Goal: Ask a question

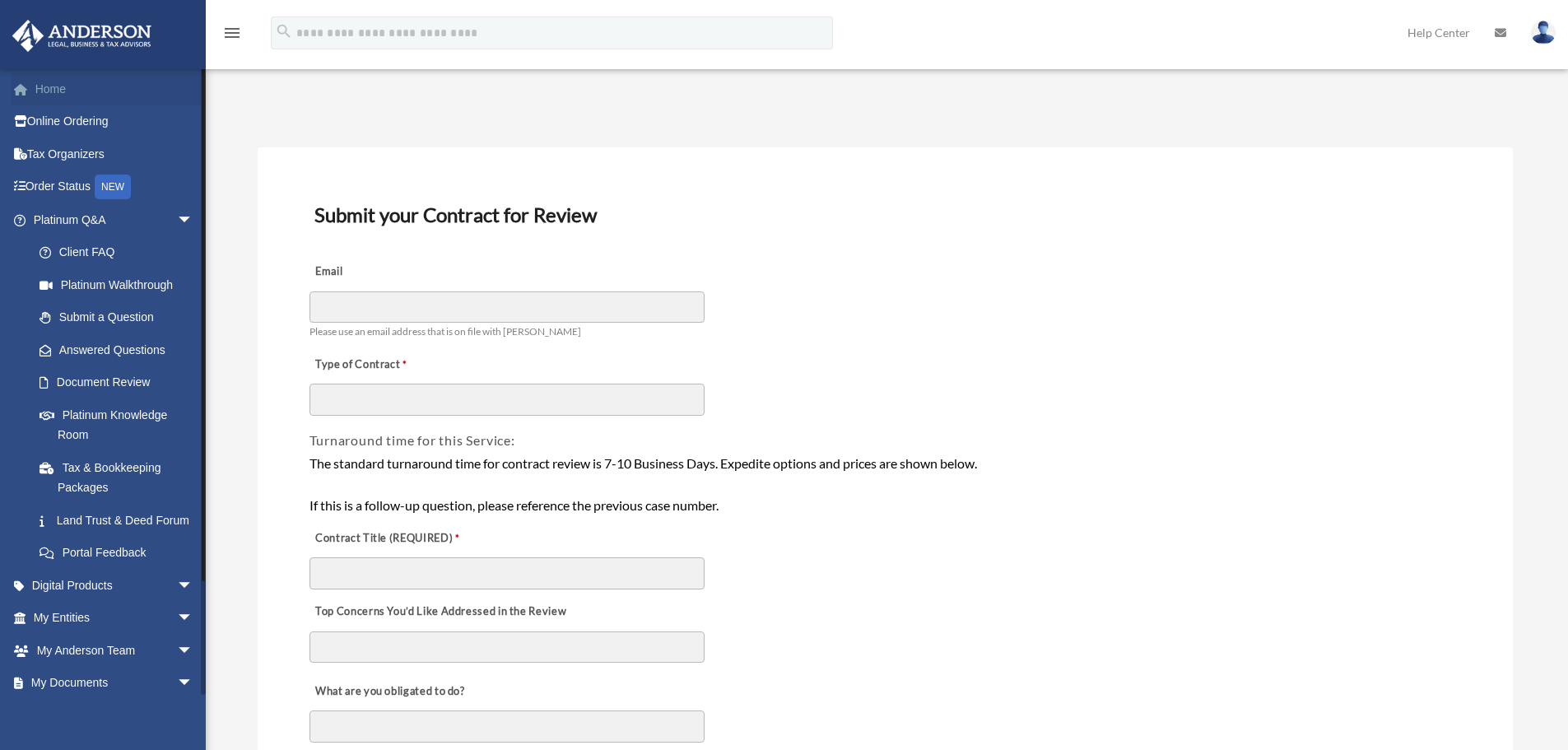
click at [49, 89] on link "Home" at bounding box center [114, 89] width 207 height 33
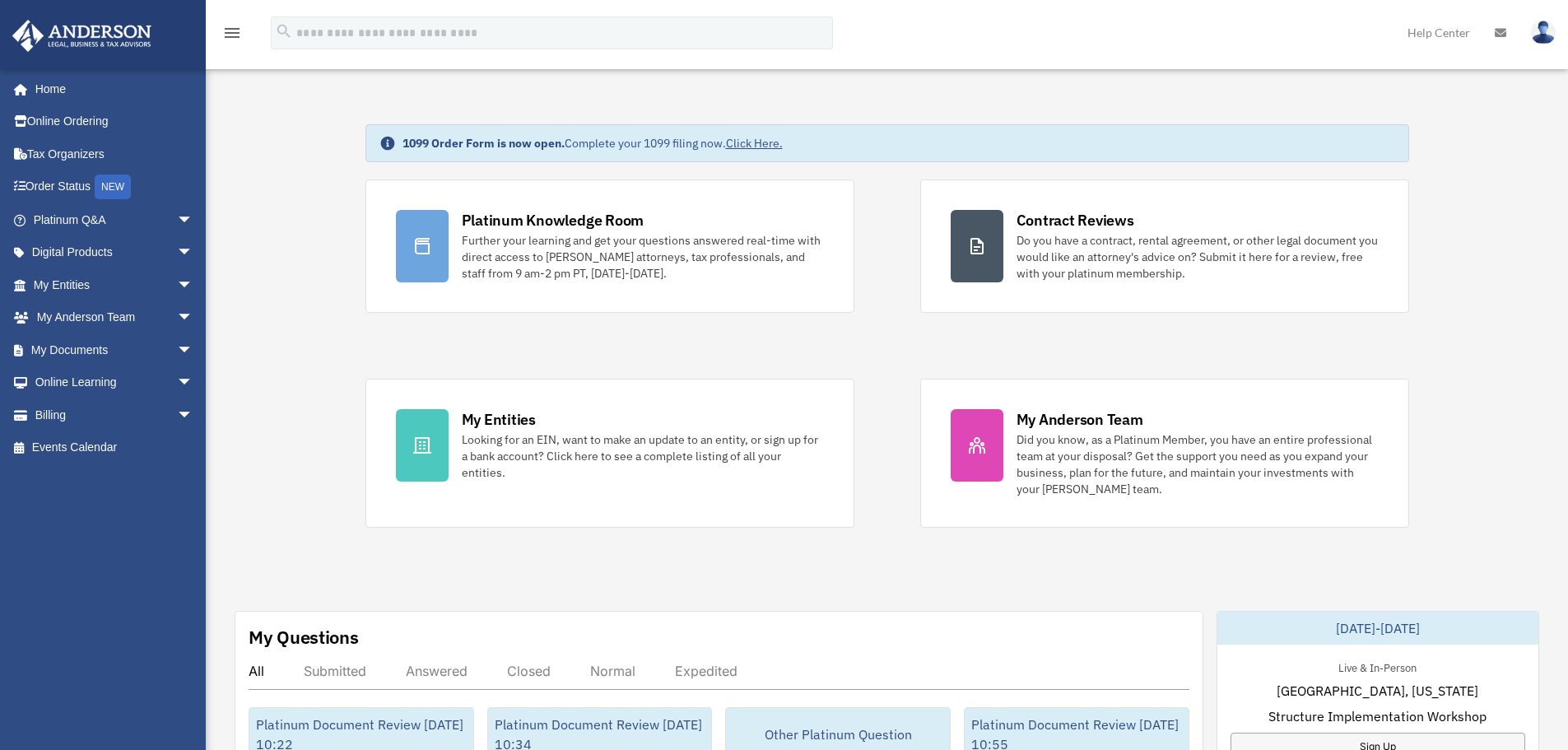
click at [868, 345] on div "Platinum Knowledge Room Further your learning and get your questions answered r…" at bounding box center [887, 352] width 1044 height 348
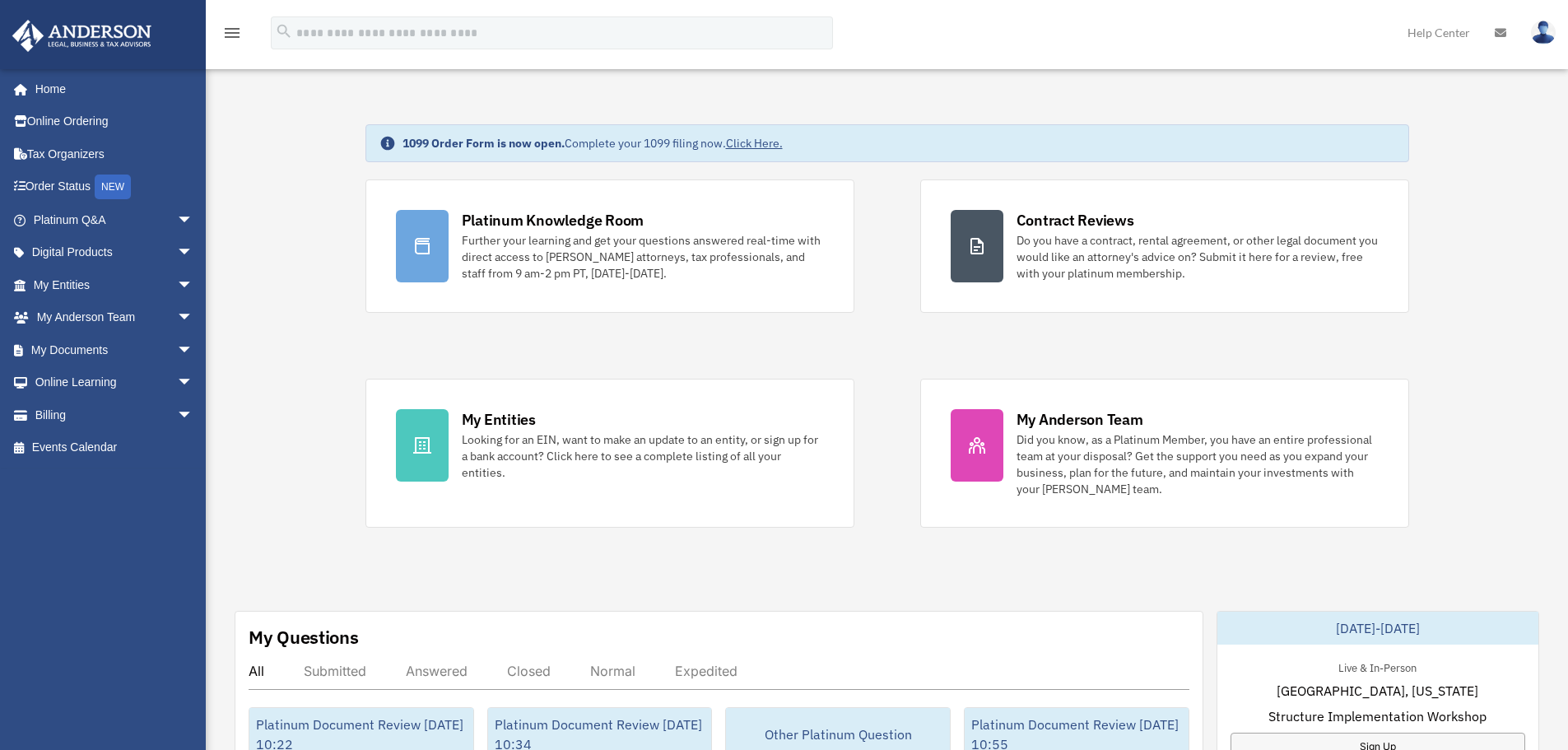
click at [828, 329] on div "Platinum Knowledge Room Further your learning and get your questions answered r…" at bounding box center [887, 352] width 1044 height 348
click at [844, 330] on div "Platinum Knowledge Room Further your learning and get your questions answered r…" at bounding box center [887, 352] width 1044 height 348
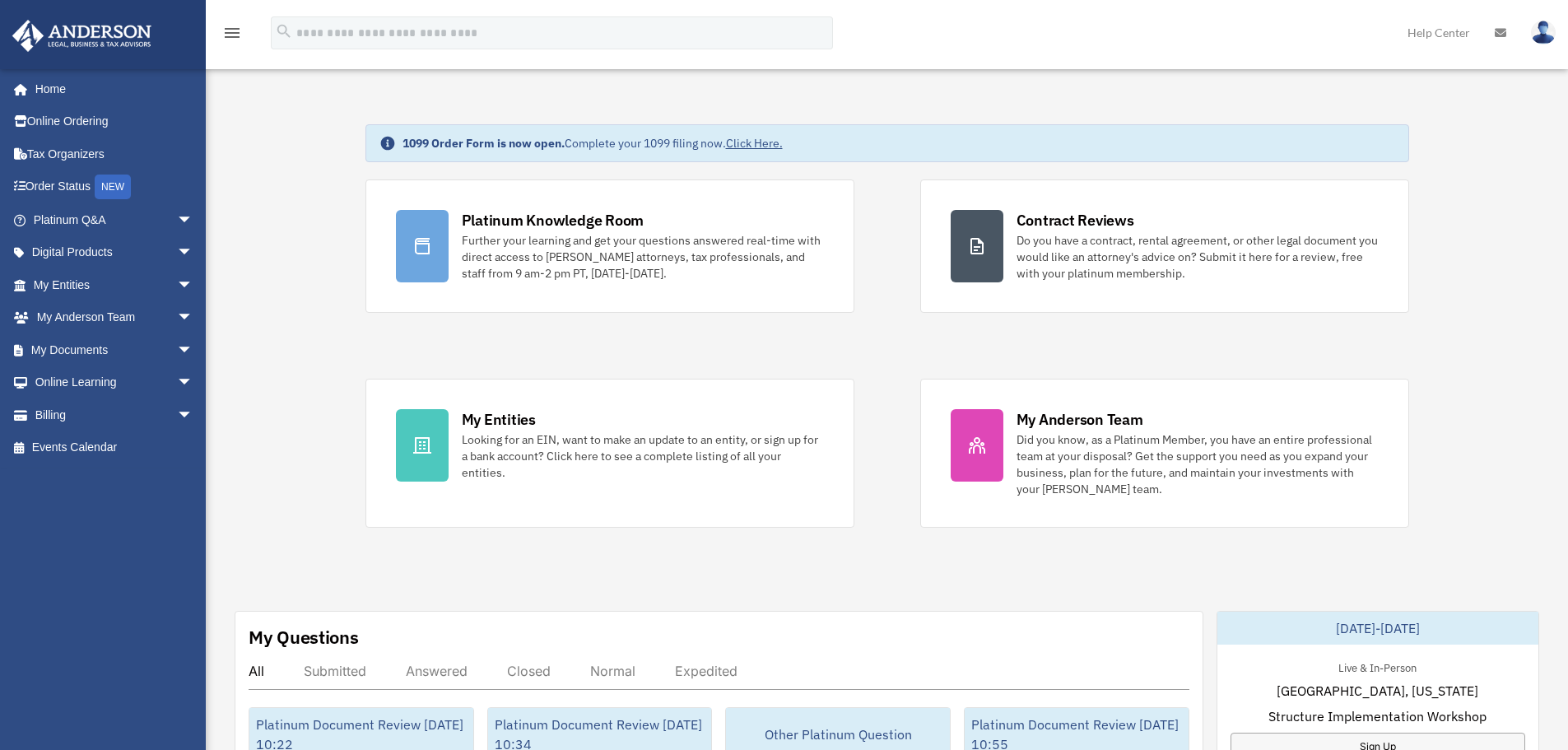
click at [233, 27] on icon "menu" at bounding box center [232, 32] width 19 height 19
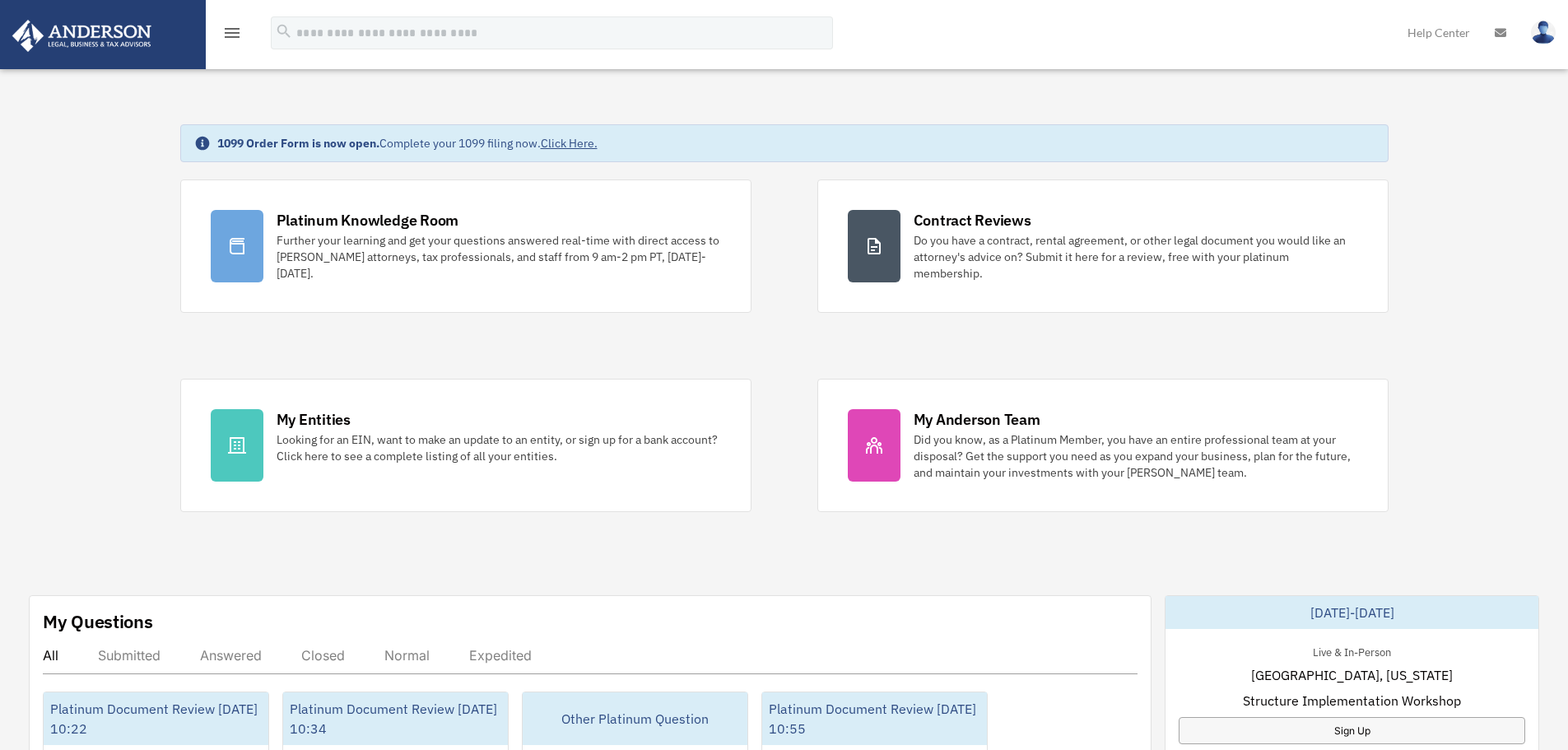
click at [233, 27] on icon "menu" at bounding box center [232, 32] width 19 height 19
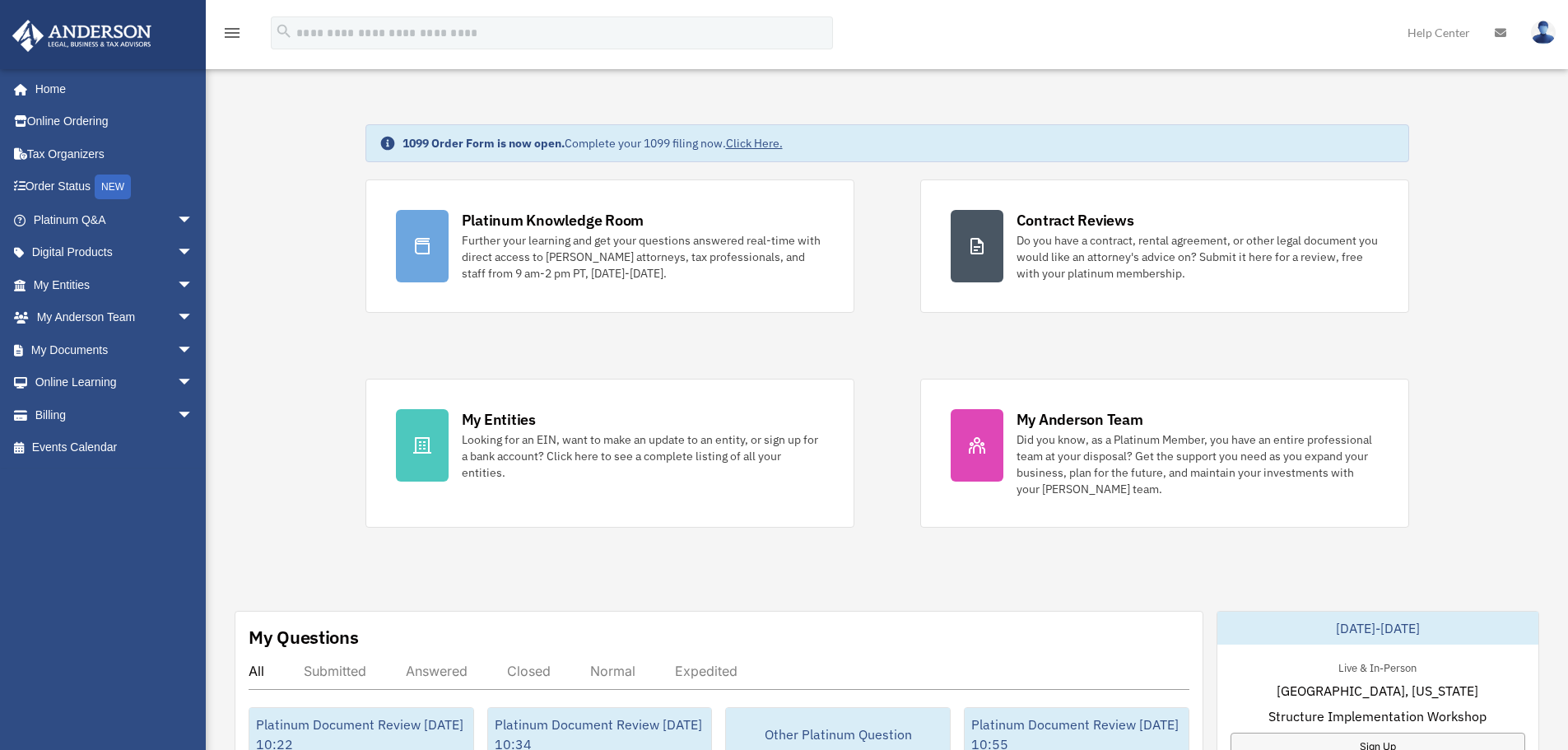
click at [177, 220] on span "arrow_drop_down" at bounding box center [194, 220] width 33 height 34
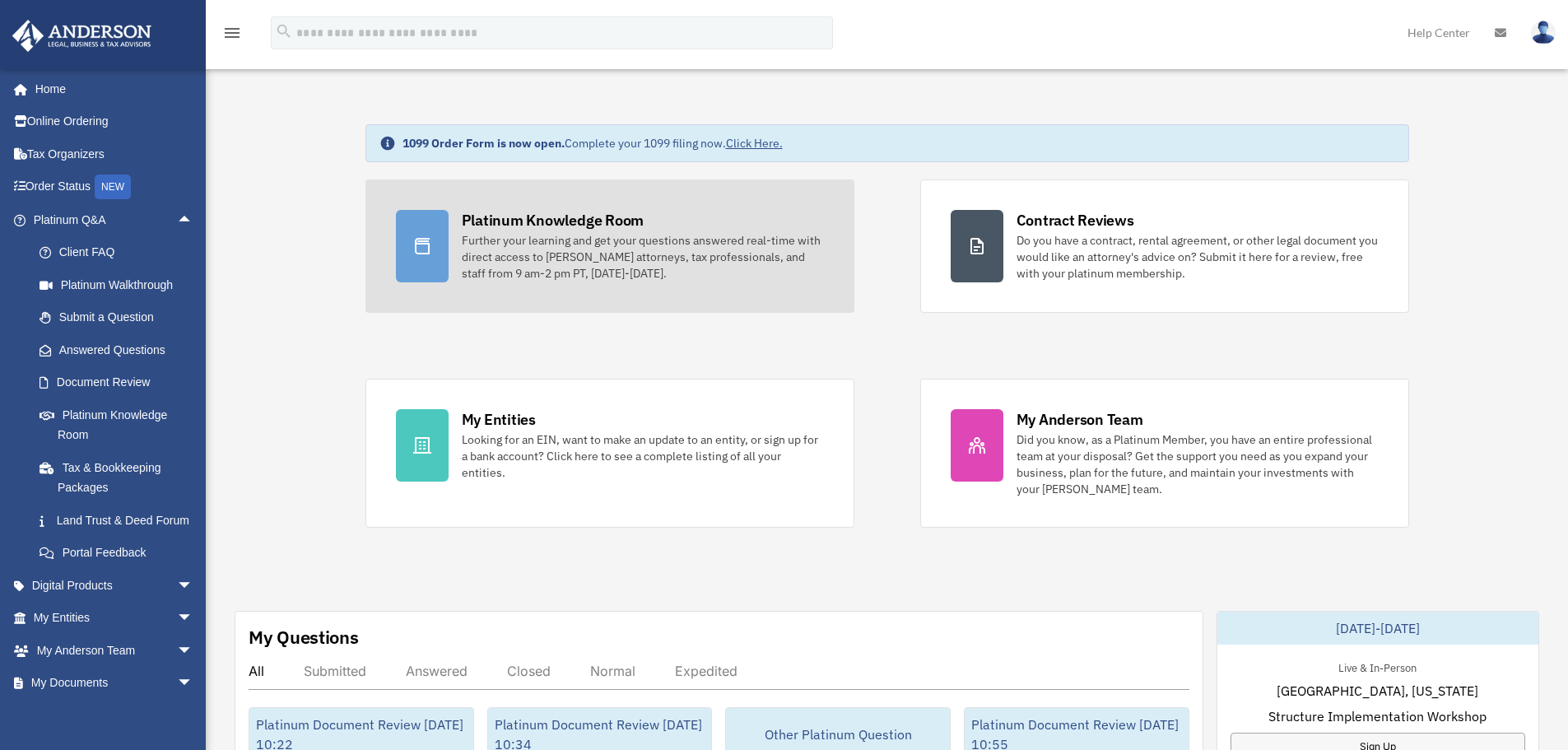
click at [669, 244] on div "Further your learning and get your questions answered real-time with direct acc…" at bounding box center [642, 257] width 362 height 50
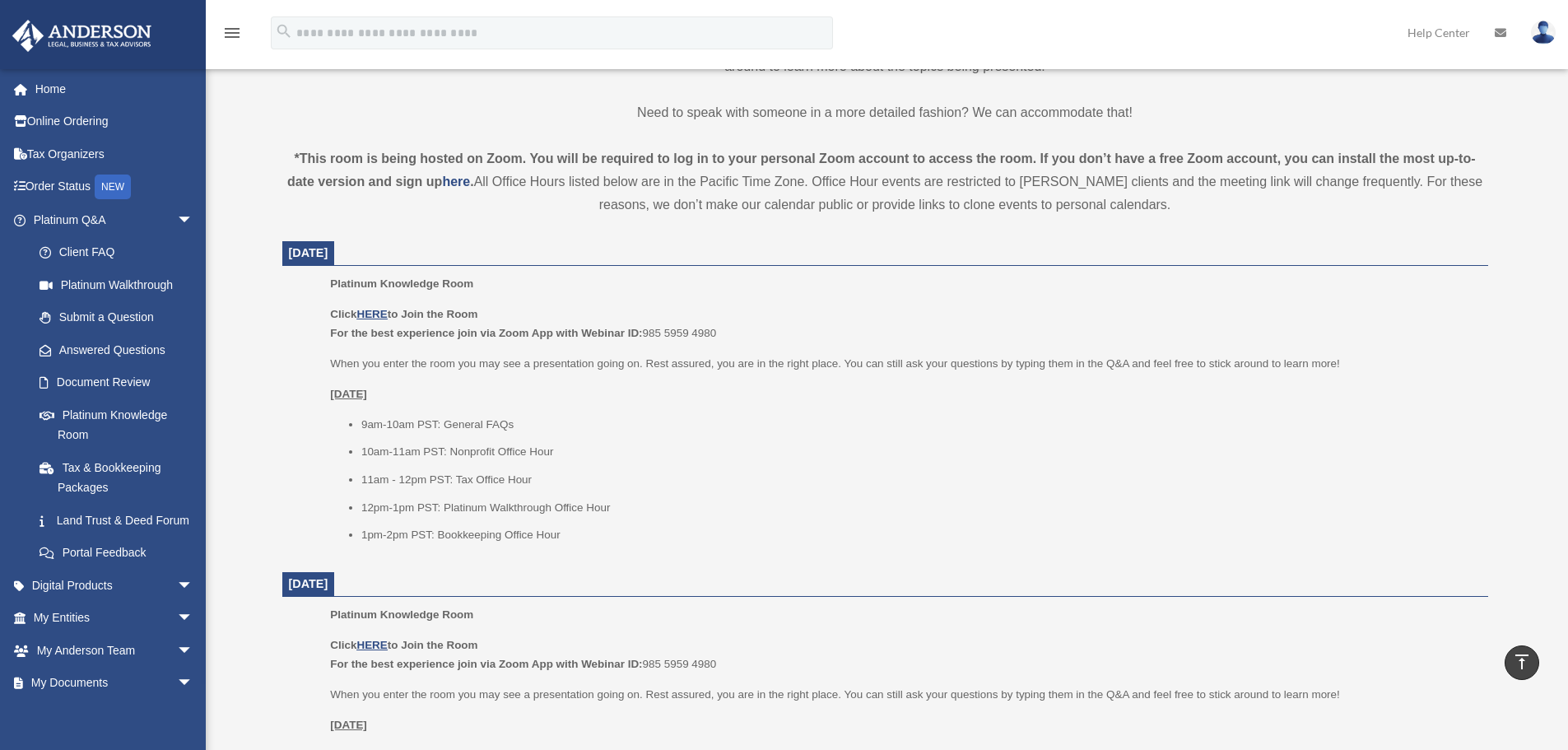
scroll to position [411, 0]
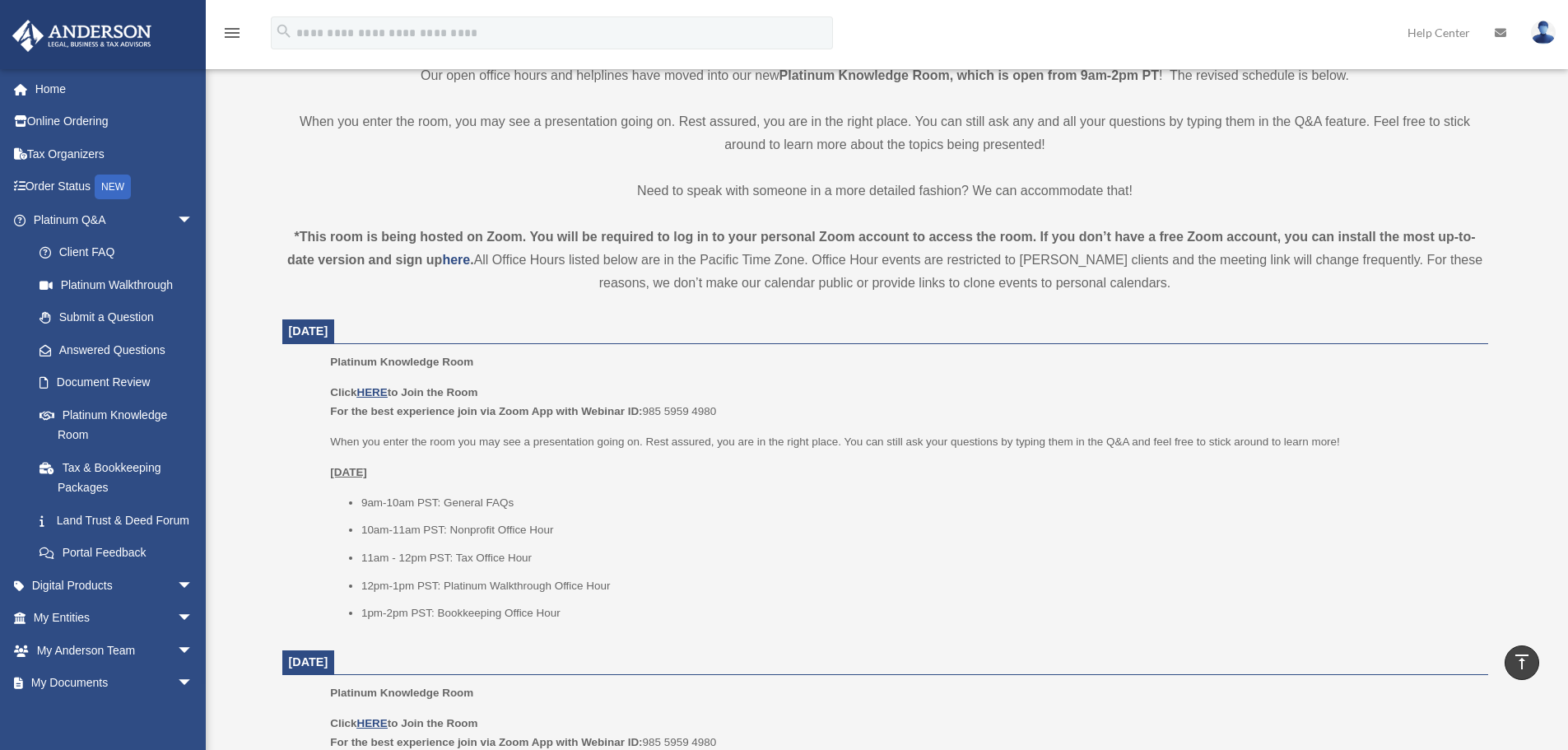
click at [365, 499] on li "9am-10am PST: General FAQs" at bounding box center [919, 502] width 1116 height 19
click at [359, 501] on ul "9am-10am PST: General FAQs 10am-11am PST: Nonprofit Office Hour 11am - 12pm PST…" at bounding box center [904, 557] width 1146 height 130
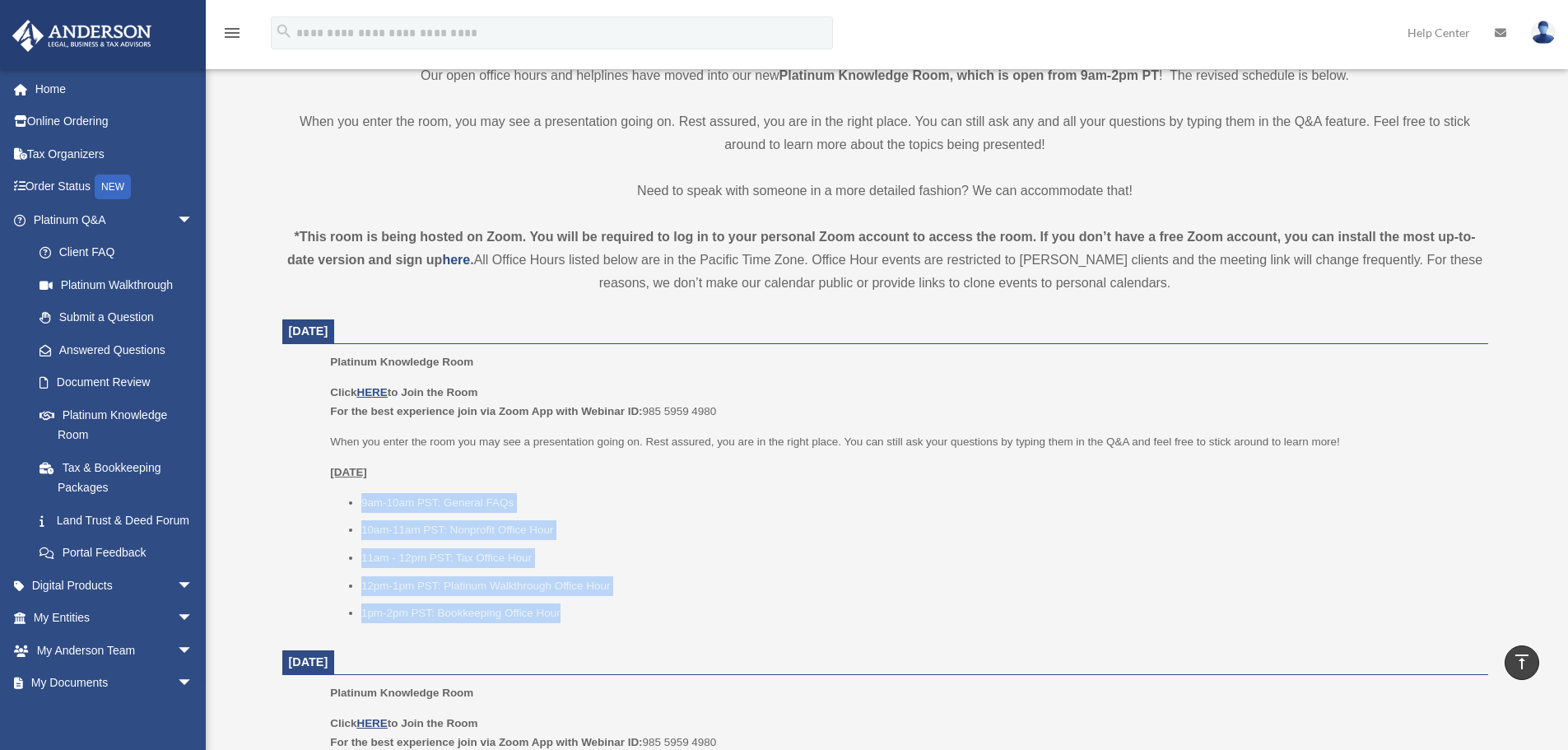
drag, startPoint x: 358, startPoint y: 499, endPoint x: 613, endPoint y: 613, distance: 279.3
click at [613, 613] on ul "9am-10am PST: General FAQs 10am-11am PST: Nonprofit Office Hour 11am - 12pm PST…" at bounding box center [904, 557] width 1146 height 130
click at [808, 502] on li "9am-10am PST: General FAQs" at bounding box center [919, 502] width 1116 height 19
drag, startPoint x: 362, startPoint y: 499, endPoint x: 601, endPoint y: 621, distance: 268.3
click at [601, 621] on ul "9am-10am PST: General FAQs 10am-11am PST: Nonprofit Office Hour 11am - 12pm PST…" at bounding box center [904, 557] width 1146 height 130
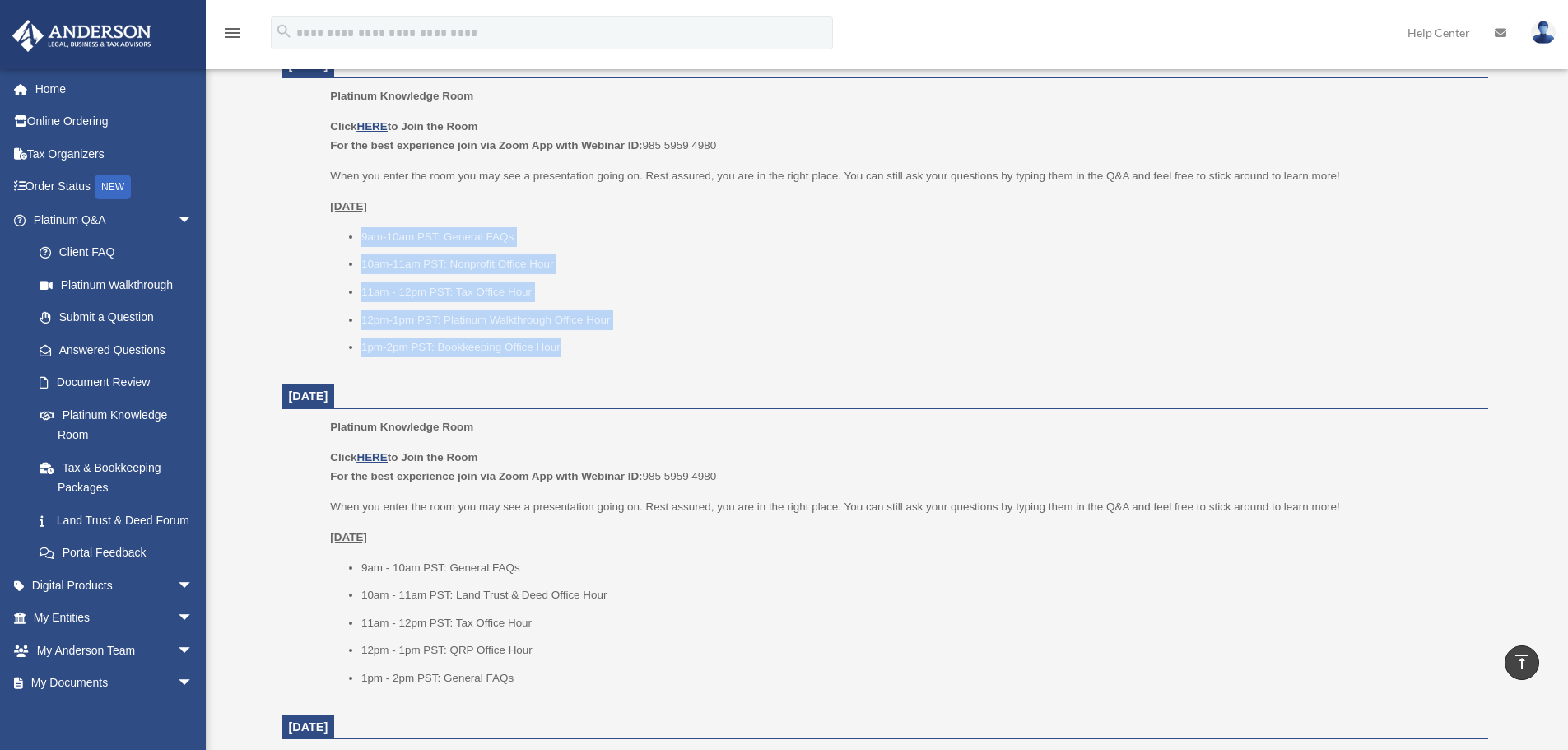
scroll to position [659, 0]
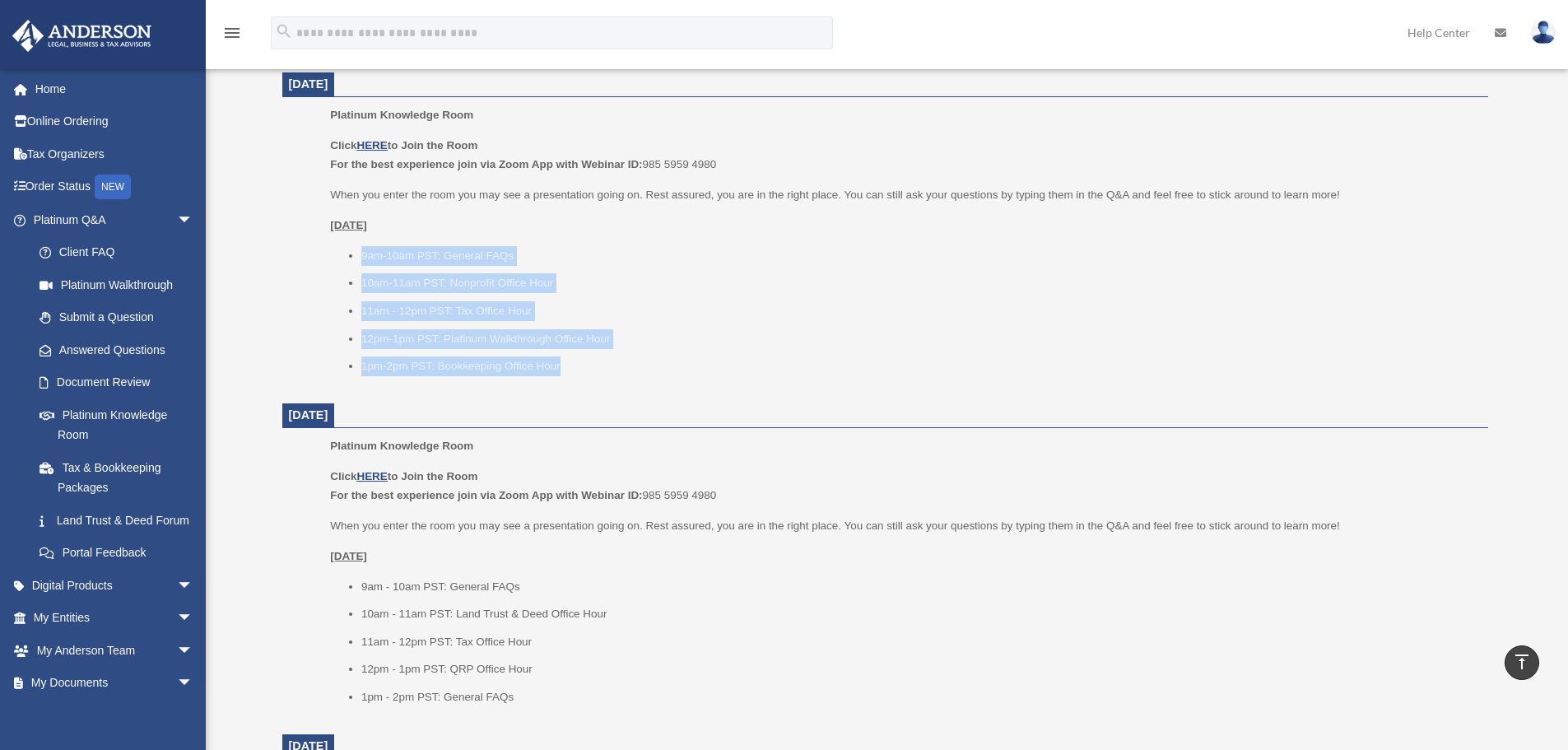
click at [589, 368] on li "1pm-2pm PST: Bookkeeping Office Hour" at bounding box center [919, 365] width 1116 height 19
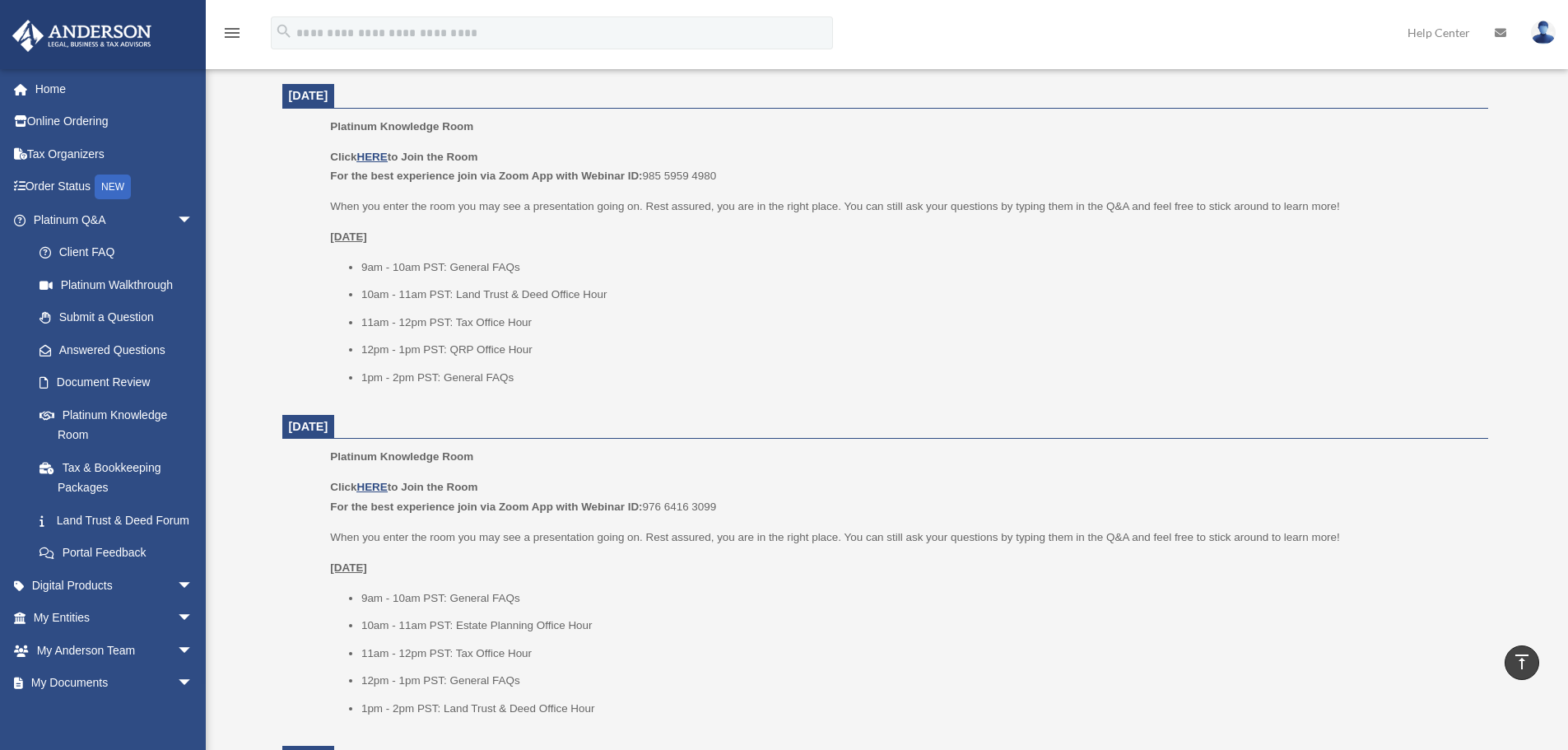
scroll to position [987, 0]
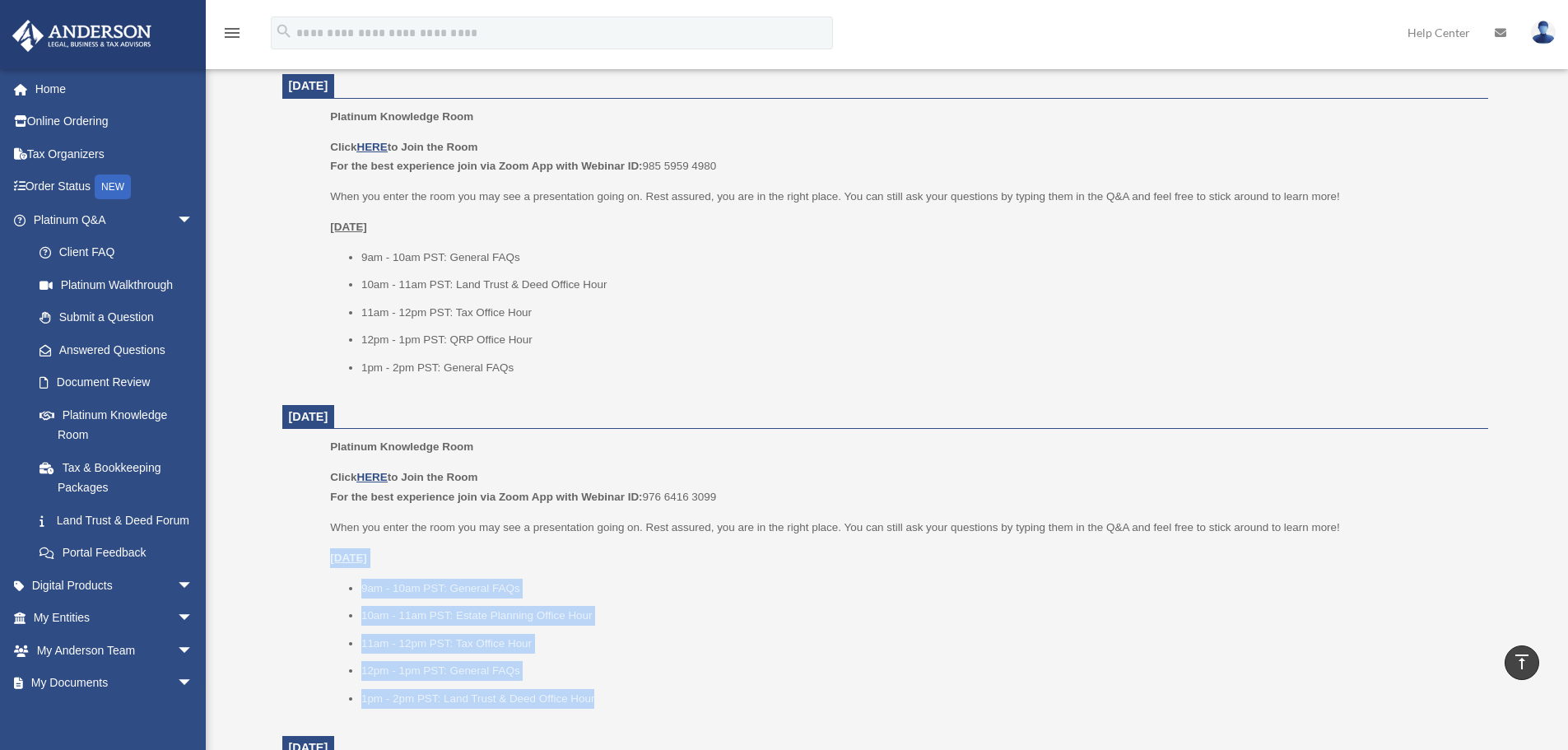
drag, startPoint x: 617, startPoint y: 698, endPoint x: 296, endPoint y: 544, distance: 356.0
click at [296, 544] on ul "Platinum Knowledge Room Click HERE to Join the Room For the best experience joi…" at bounding box center [885, 577] width 1183 height 281
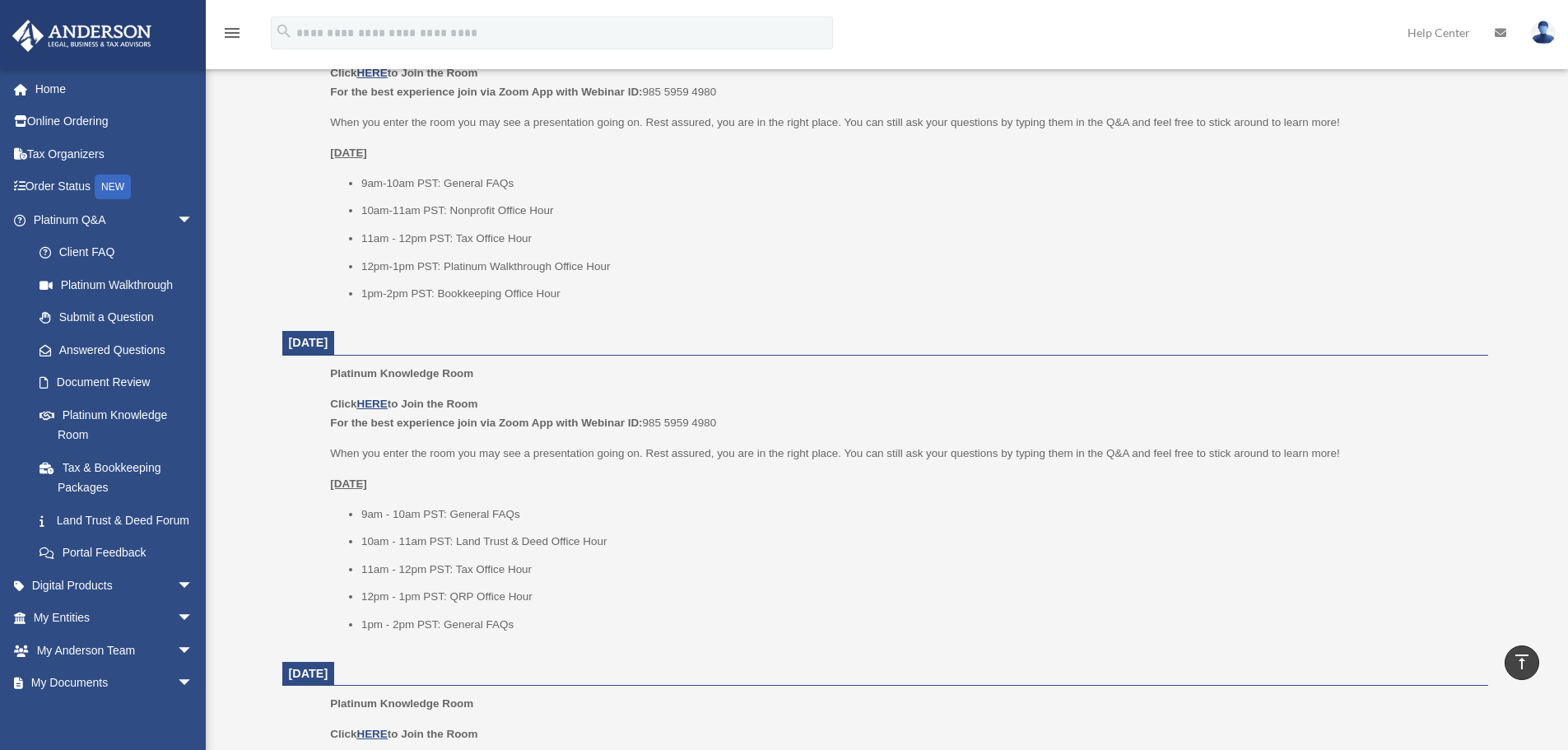
scroll to position [741, 0]
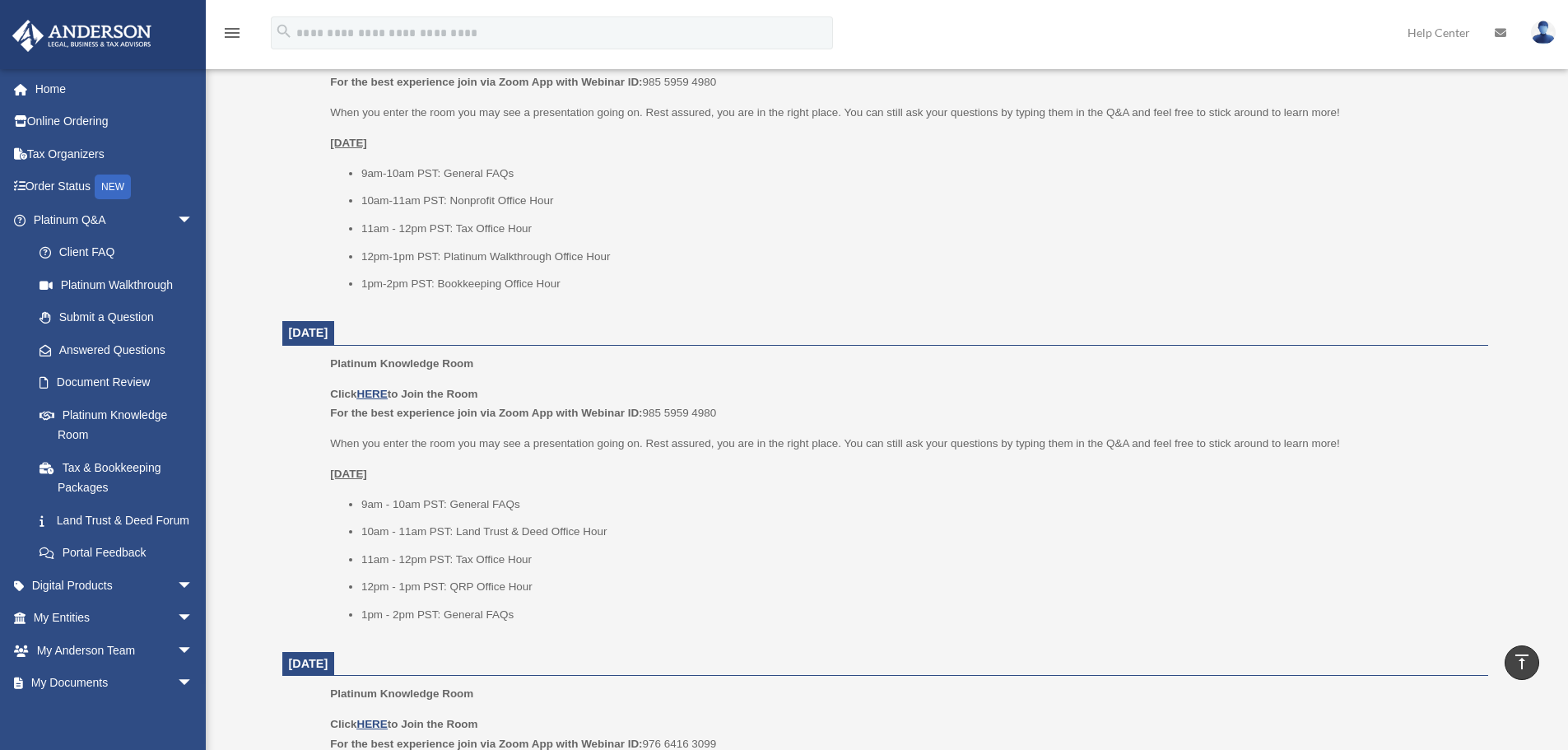
drag, startPoint x: 286, startPoint y: 327, endPoint x: 440, endPoint y: 340, distance: 154.5
click at [440, 340] on dt "October 10, 2025" at bounding box center [885, 333] width 1206 height 25
click at [1026, 302] on div "Platinum Knowledge Room Click HERE to Join the Room For the best experience joi…" at bounding box center [904, 163] width 1146 height 281
click at [120, 305] on link "Submit a Question" at bounding box center [120, 317] width 195 height 33
click at [139, 318] on link "Submit a Question" at bounding box center [120, 317] width 195 height 33
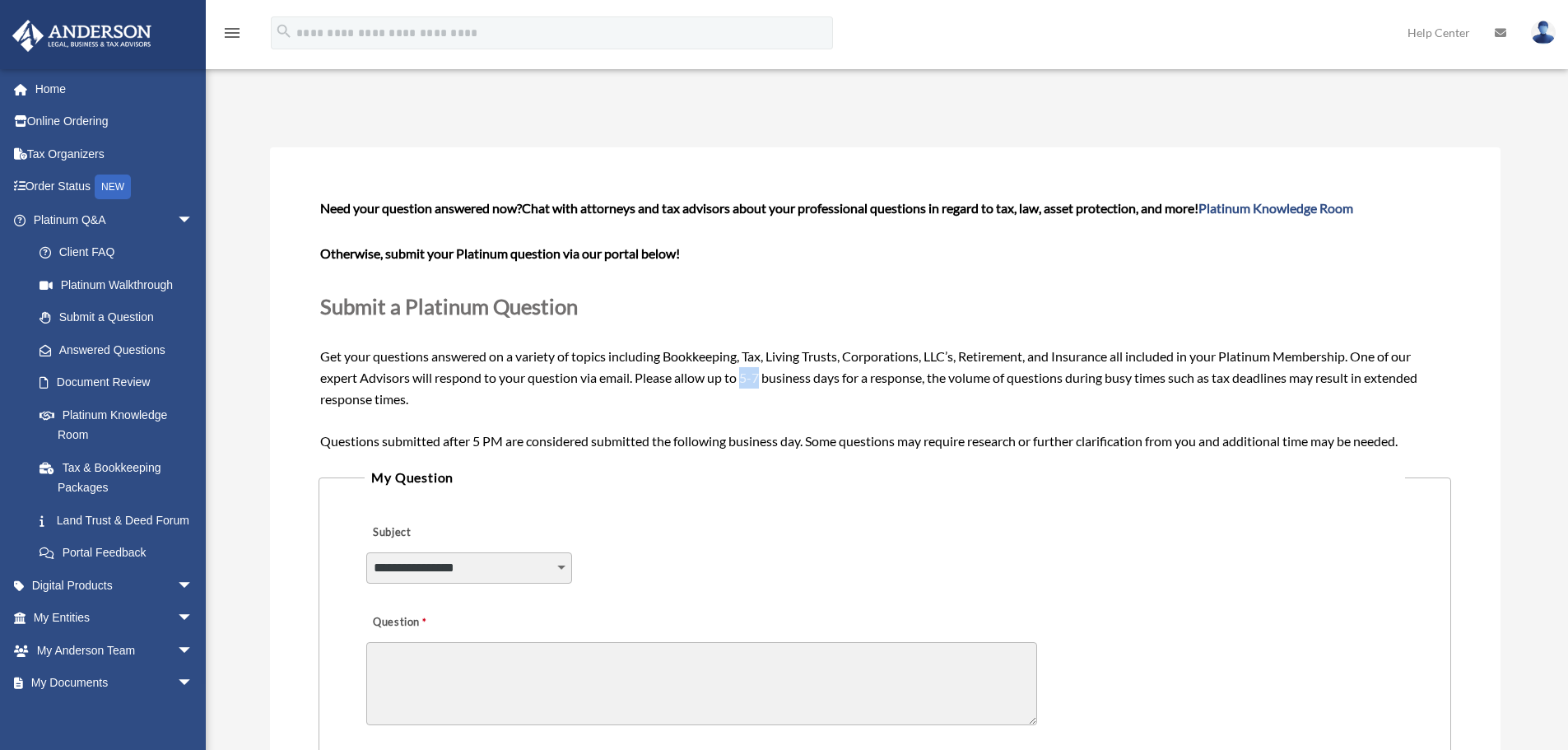
drag, startPoint x: 746, startPoint y: 375, endPoint x: 764, endPoint y: 381, distance: 19.0
click at [764, 381] on span "Need your question answered now? Chat with attorneys and tax advisors about you…" at bounding box center [884, 324] width 1129 height 247
click at [908, 105] on div "Submit A Question date_range Published on Last updated June 7, 2024 May 11, 202…" at bounding box center [885, 622] width 1255 height 1062
click at [57, 86] on link "Home" at bounding box center [114, 89] width 207 height 33
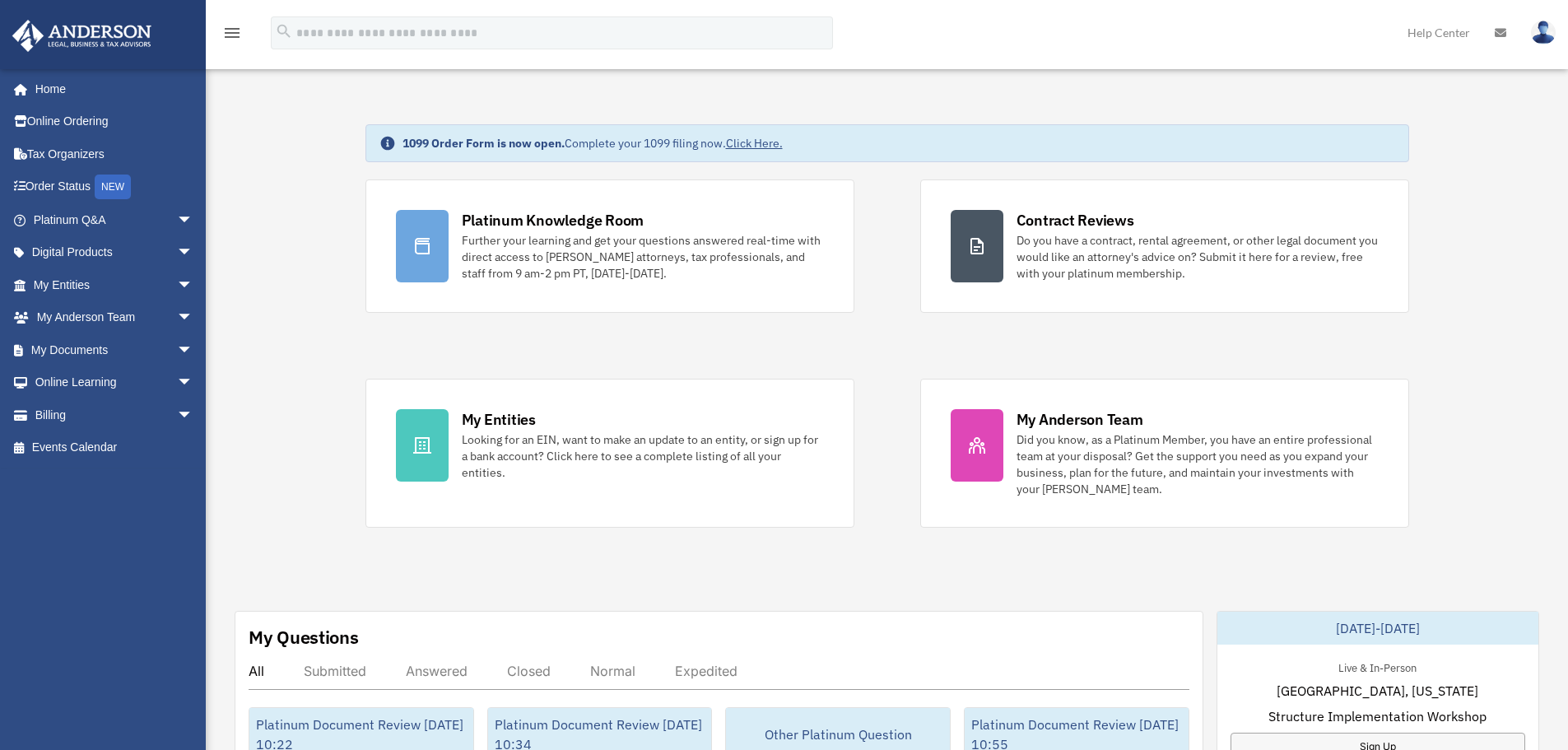
click at [177, 282] on span "arrow_drop_down" at bounding box center [194, 285] width 33 height 34
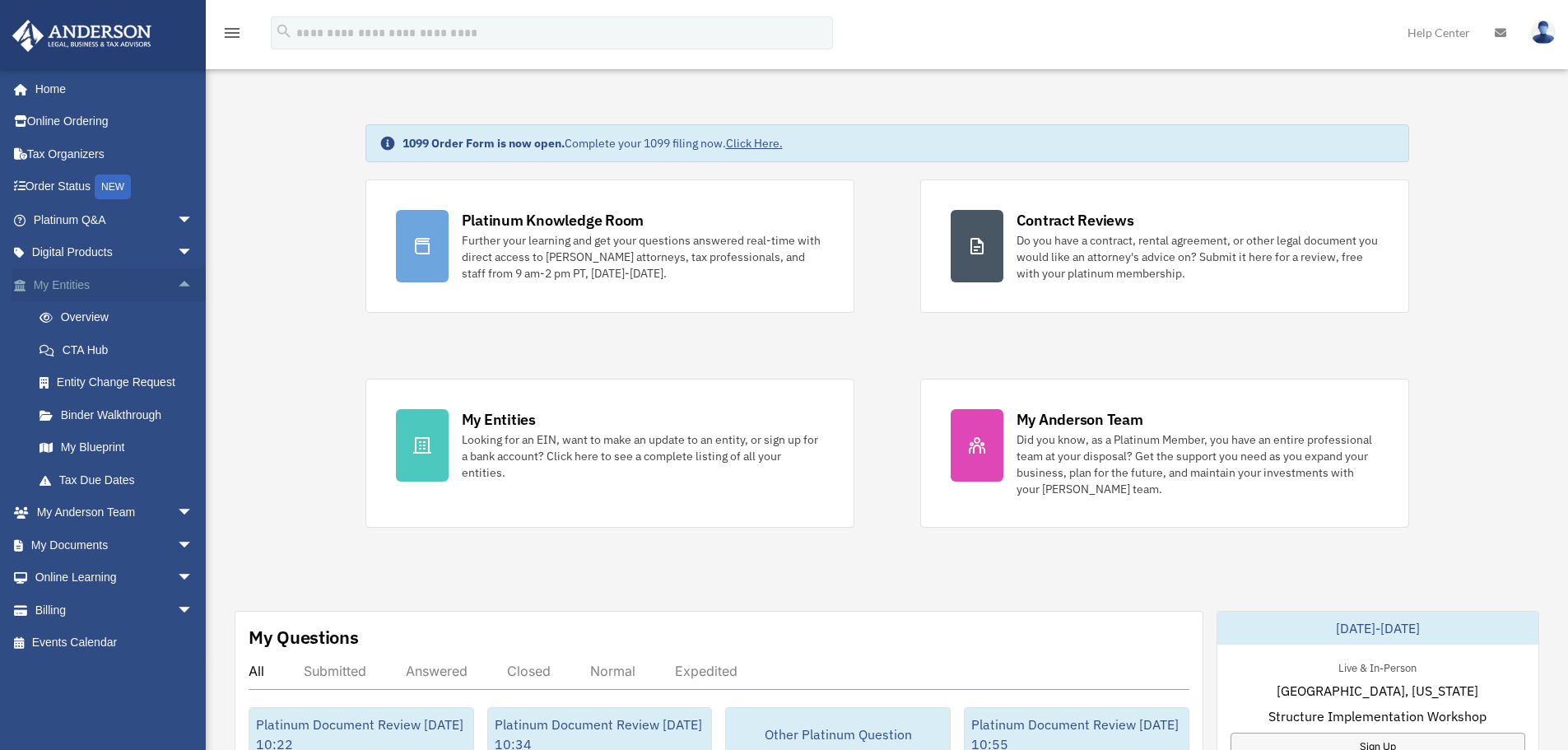
click at [177, 282] on span "arrow_drop_up" at bounding box center [194, 285] width 33 height 34
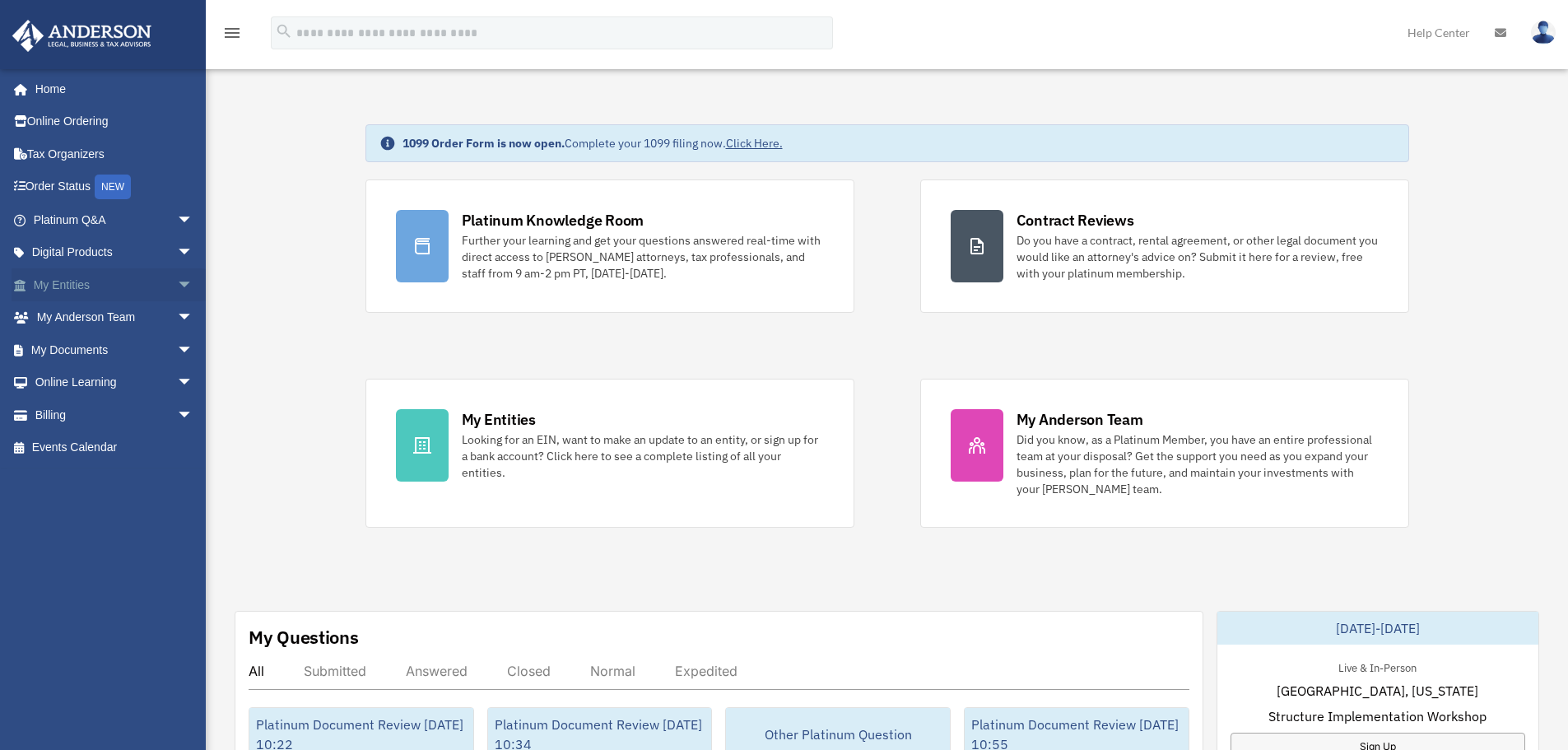
click at [177, 282] on span "arrow_drop_down" at bounding box center [194, 285] width 33 height 34
